Goal: Task Accomplishment & Management: Complete application form

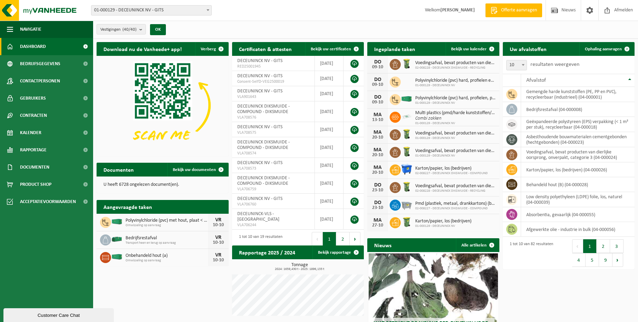
click at [207, 7] on span at bounding box center [208, 10] width 7 height 9
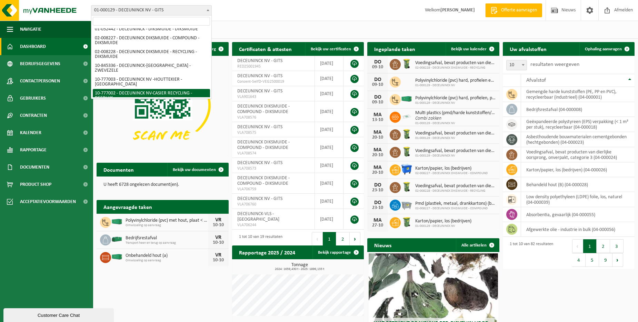
scroll to position [35, 0]
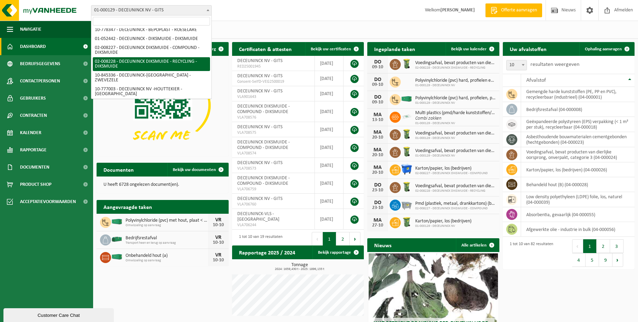
select select "1119"
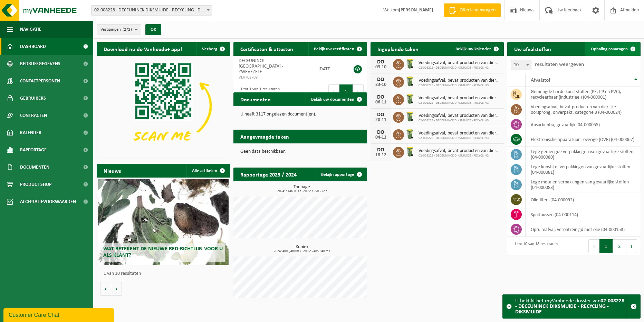
click at [618, 45] on link "Ophaling aanvragen" at bounding box center [612, 49] width 55 height 14
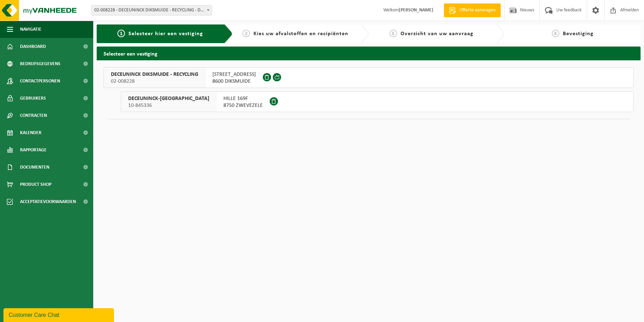
click at [163, 76] on span "DECEUNINCK DIKSMUIDE - RECYCLING" at bounding box center [154, 74] width 87 height 7
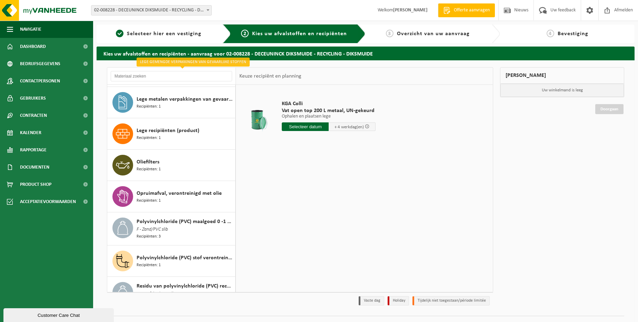
scroll to position [207, 0]
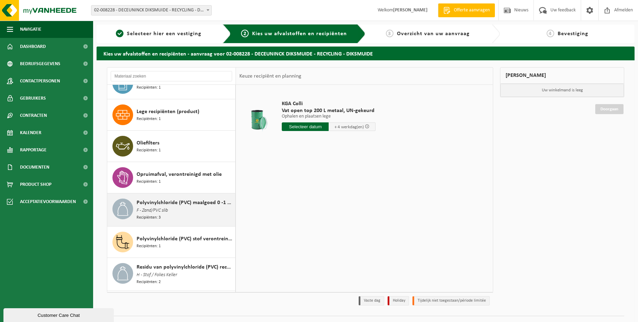
click at [167, 204] on span "Polyvinylchloride (PVC) maalgoed 0 -1 mm" at bounding box center [185, 203] width 97 height 8
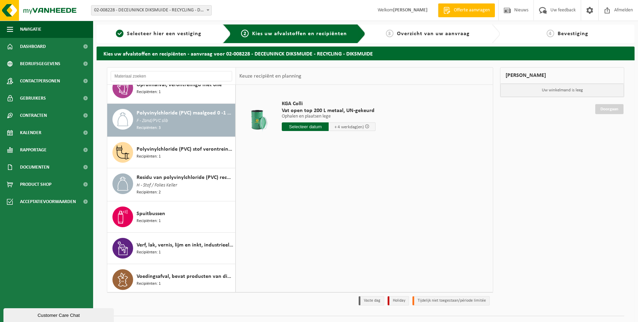
scroll to position [297, 0]
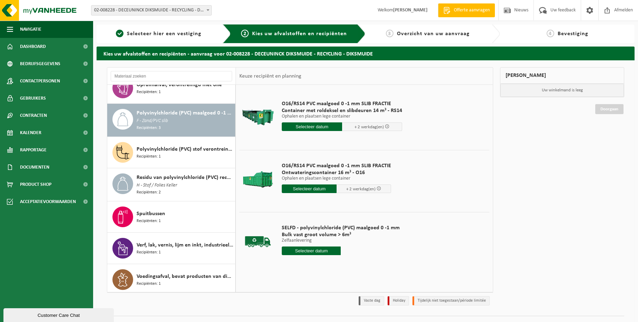
click at [314, 185] on input "text" at bounding box center [309, 189] width 55 height 9
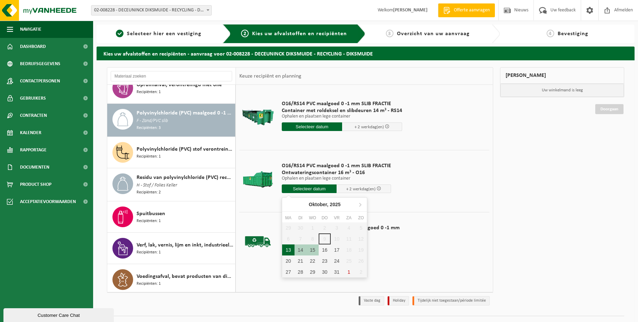
click at [291, 250] on div "13" at bounding box center [288, 250] width 12 height 11
type input "Van 2025-10-13"
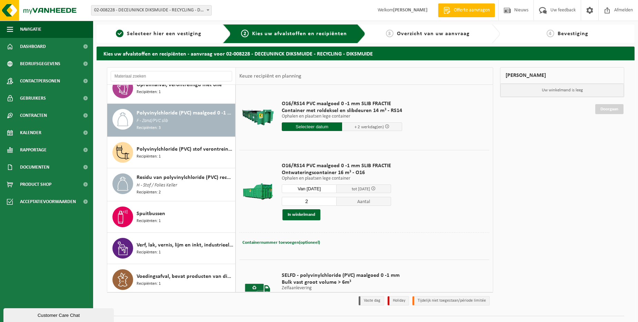
type input "2"
click at [331, 201] on input "2" at bounding box center [309, 201] width 55 height 9
click at [300, 217] on button "In winkelmand" at bounding box center [302, 214] width 38 height 11
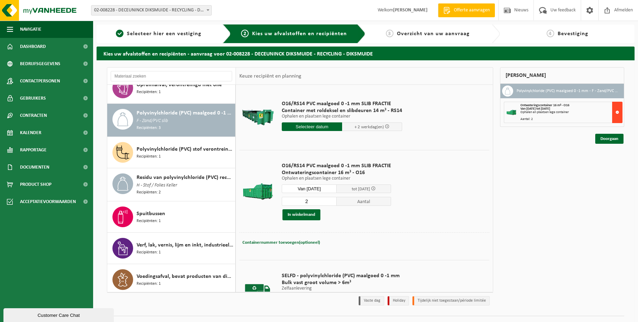
click at [618, 111] on button at bounding box center [618, 112] width 10 height 21
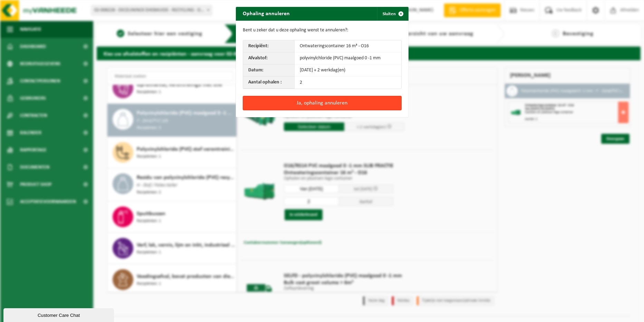
click at [348, 99] on button "Ja, ophaling annuleren" at bounding box center [322, 103] width 159 height 14
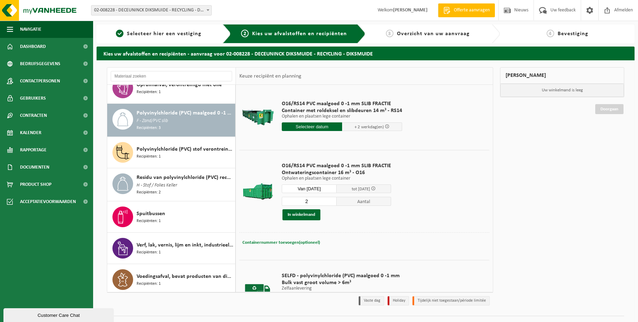
click at [294, 239] on button "Containernummer toevoegen(optioneel) Annuleren" at bounding box center [281, 243] width 79 height 10
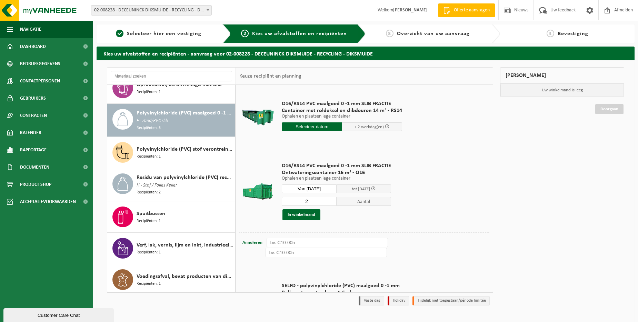
click at [307, 242] on input "text" at bounding box center [328, 242] width 122 height 9
type input "016-067"
click at [295, 255] on input "text" at bounding box center [327, 252] width 122 height 9
type input "016-108"
click at [302, 214] on button "In winkelmand" at bounding box center [302, 214] width 38 height 11
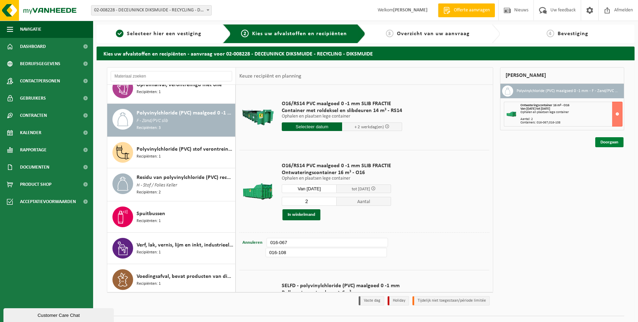
click at [612, 143] on link "Doorgaan" at bounding box center [610, 142] width 28 height 10
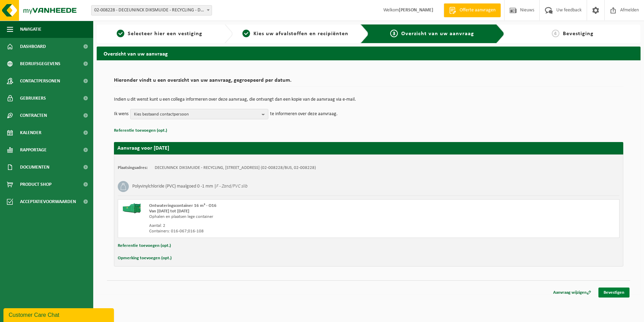
click at [610, 294] on link "Bevestigen" at bounding box center [613, 293] width 31 height 10
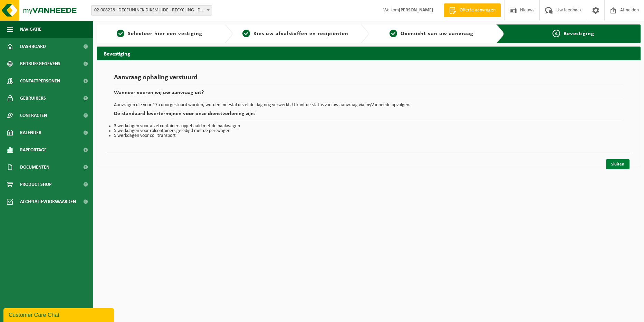
click at [615, 165] on link "Sluiten" at bounding box center [617, 164] width 23 height 10
